Goal: Task Accomplishment & Management: Manage account settings

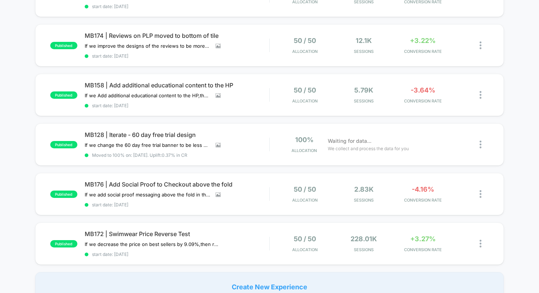
scroll to position [115, 0]
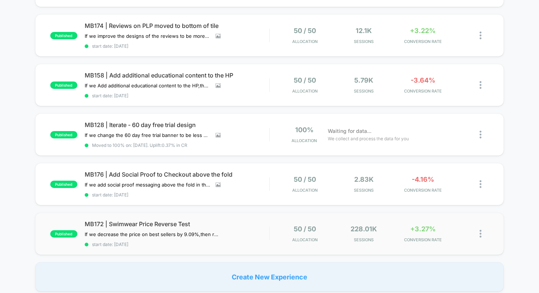
click at [172, 213] on div "published MB172 | Swimwear Price Reverse Test If we decrease the price on best …" at bounding box center [269, 233] width 469 height 42
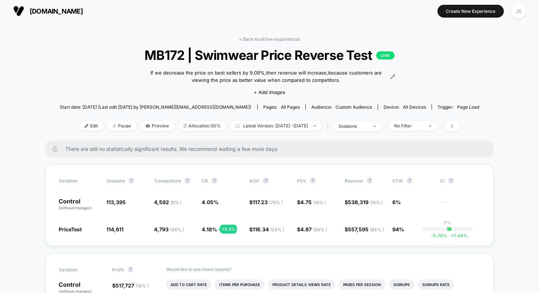
scroll to position [3, 0]
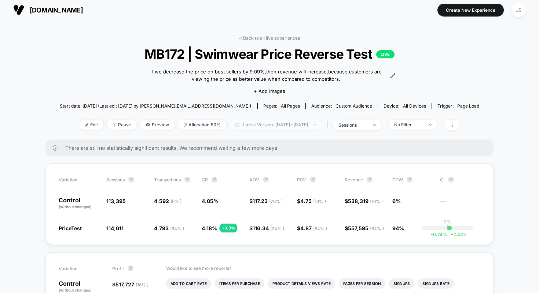
click at [263, 126] on span "Latest Version: [DATE] - [DATE]" at bounding box center [276, 125] width 92 height 10
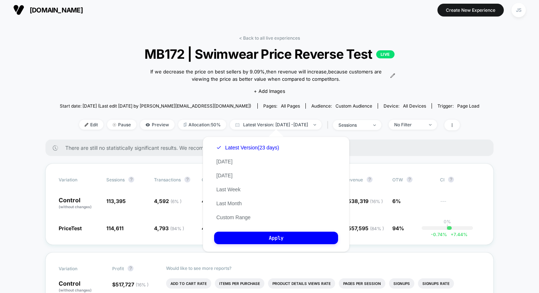
click at [372, 142] on div "There are still no statistically significant results. We recommend waiting a fe…" at bounding box center [269, 147] width 448 height 17
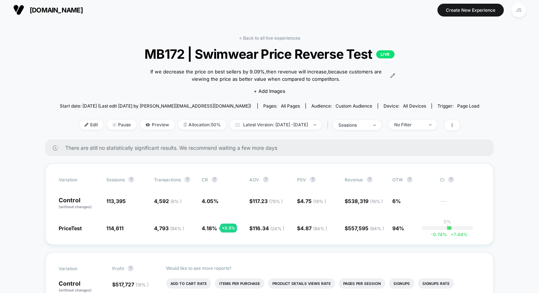
scroll to position [0, 0]
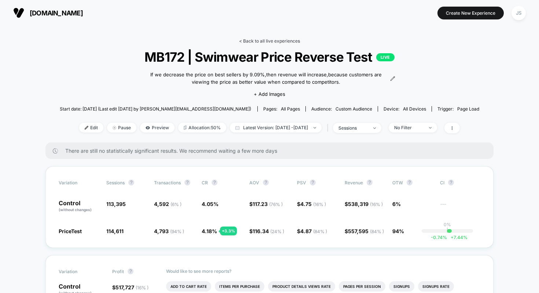
click at [254, 39] on link "< Back to all live experiences" at bounding box center [269, 41] width 61 height 6
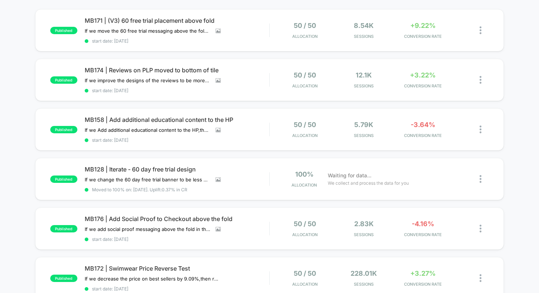
scroll to position [125, 0]
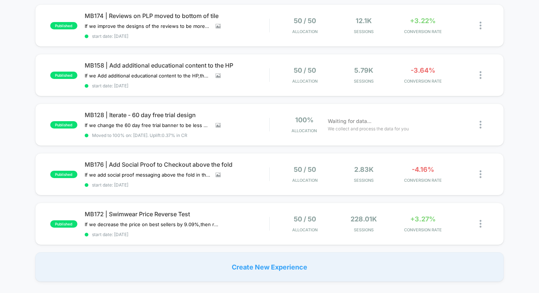
click at [30, 152] on div "published MB171 | (V3) 60 free trial placement above fold If we move the 60 fre…" at bounding box center [269, 118] width 539 height 326
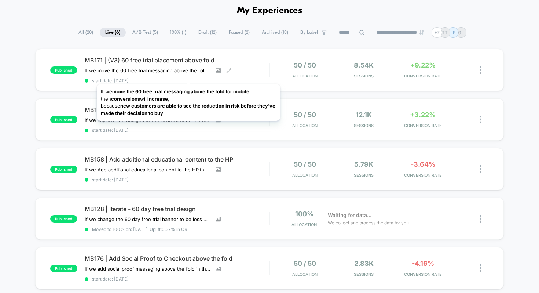
scroll to position [23, 0]
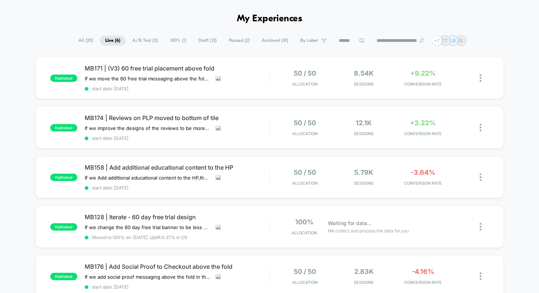
click at [124, 65] on span "MB171 | (V3) 60 free trial placement above fold" at bounding box center [177, 68] width 185 height 7
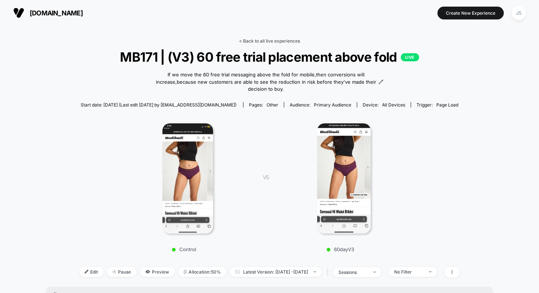
click at [263, 42] on link "< Back to all live experiences" at bounding box center [269, 41] width 61 height 6
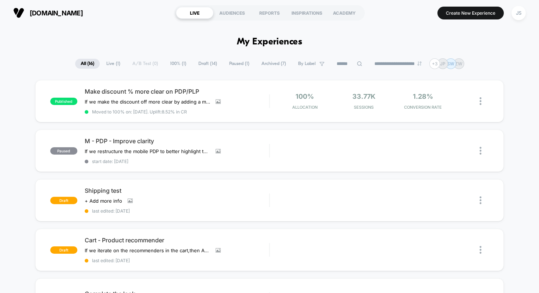
click at [480, 102] on img at bounding box center [481, 101] width 2 height 8
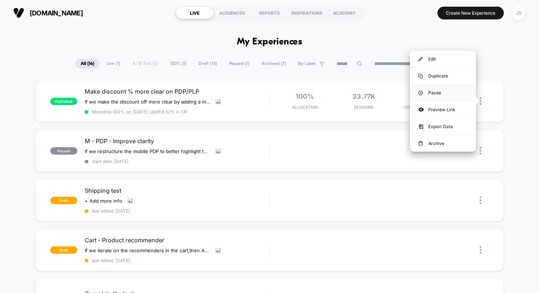
click at [434, 95] on div "Pause" at bounding box center [443, 92] width 66 height 17
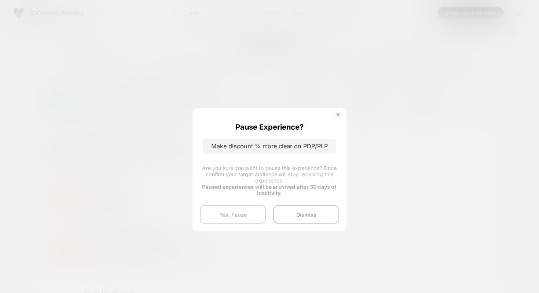
click at [245, 213] on button "Yes, Pause" at bounding box center [233, 214] width 66 height 18
